Goal: Navigation & Orientation: Go to known website

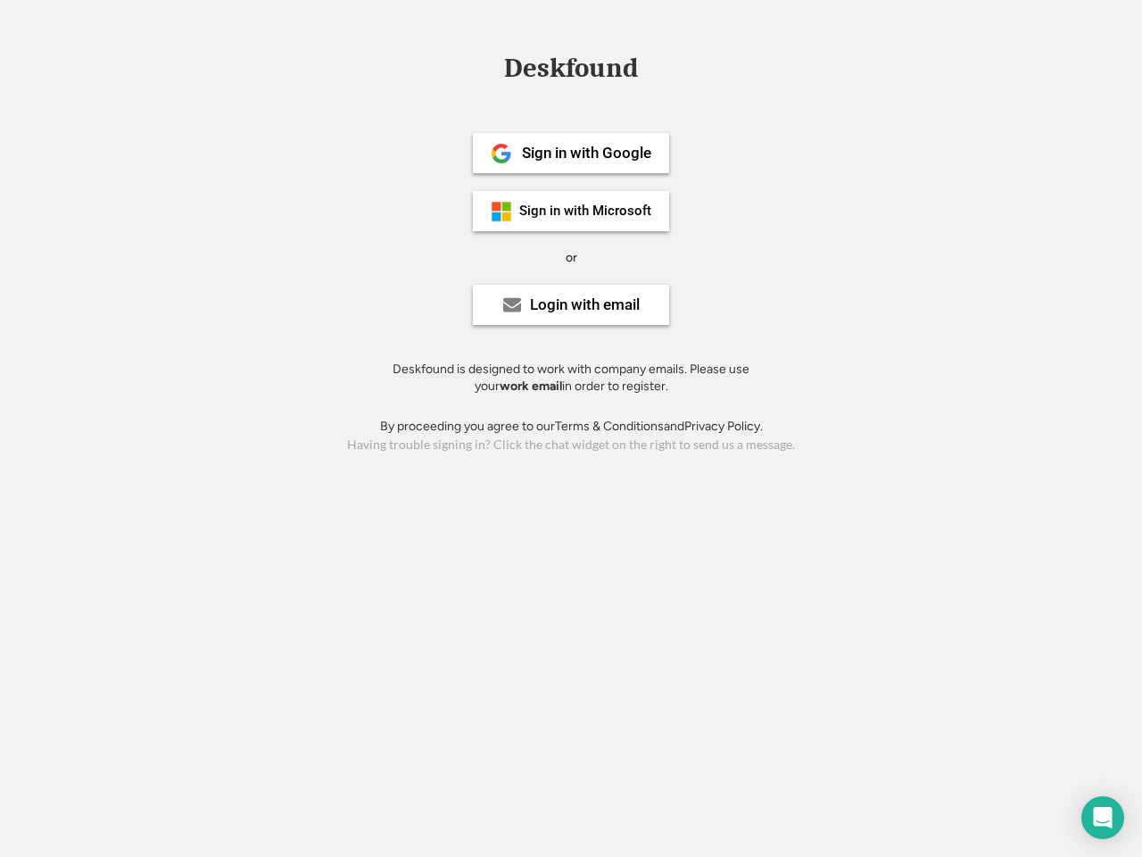
click at [571, 255] on div "or" at bounding box center [572, 258] width 12 height 18
click at [571, 71] on div "Deskfound" at bounding box center [571, 68] width 152 height 28
click at [488, 67] on div "Deskfound" at bounding box center [571, 71] width 1142 height 34
click at [571, 71] on div "Deskfound" at bounding box center [571, 68] width 152 height 28
click at [571, 257] on div "or" at bounding box center [572, 258] width 12 height 18
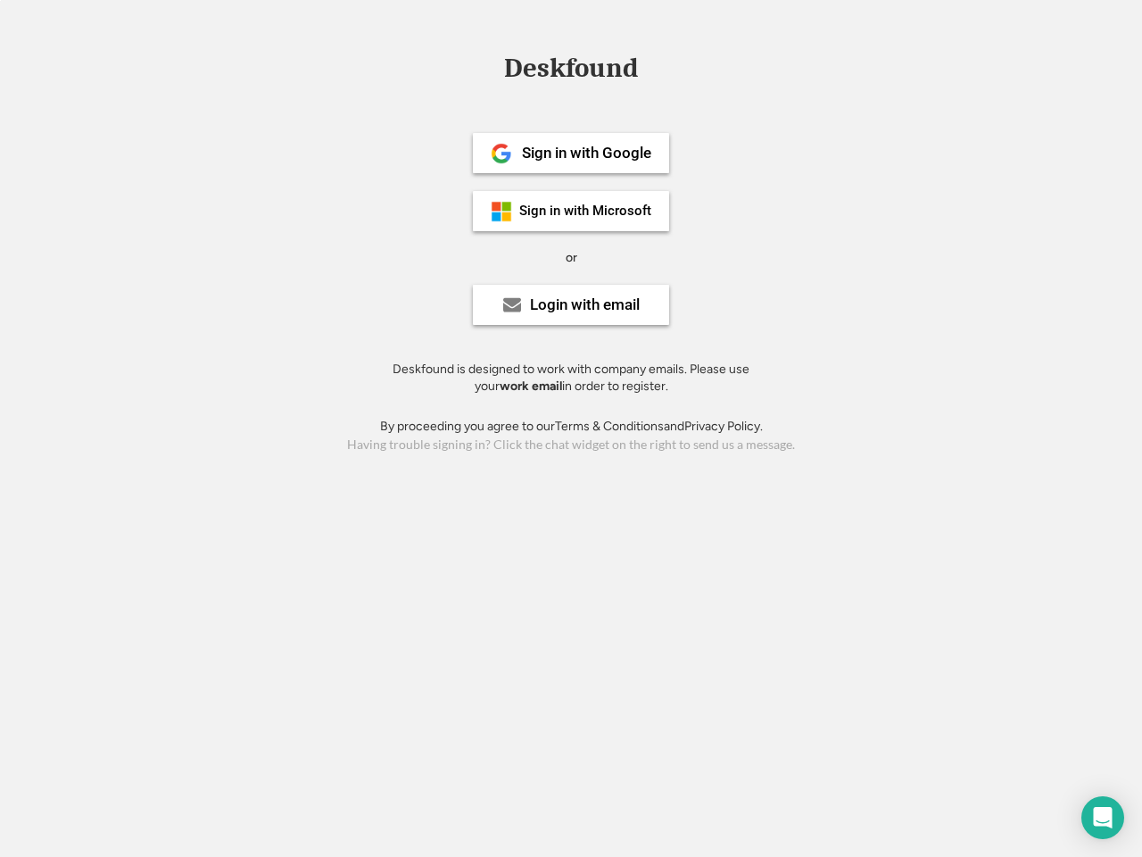
click at [571, 153] on div "Sign in with Google" at bounding box center [586, 152] width 129 height 15
click at [586, 153] on div "Sign in with Google" at bounding box center [586, 152] width 129 height 15
click at [502, 154] on img at bounding box center [501, 153] width 21 height 21
click at [571, 211] on div "Sign in with Microsoft" at bounding box center [585, 210] width 132 height 13
click at [586, 211] on div "Sign in with Microsoft" at bounding box center [585, 210] width 132 height 13
